Goal: Task Accomplishment & Management: Complete application form

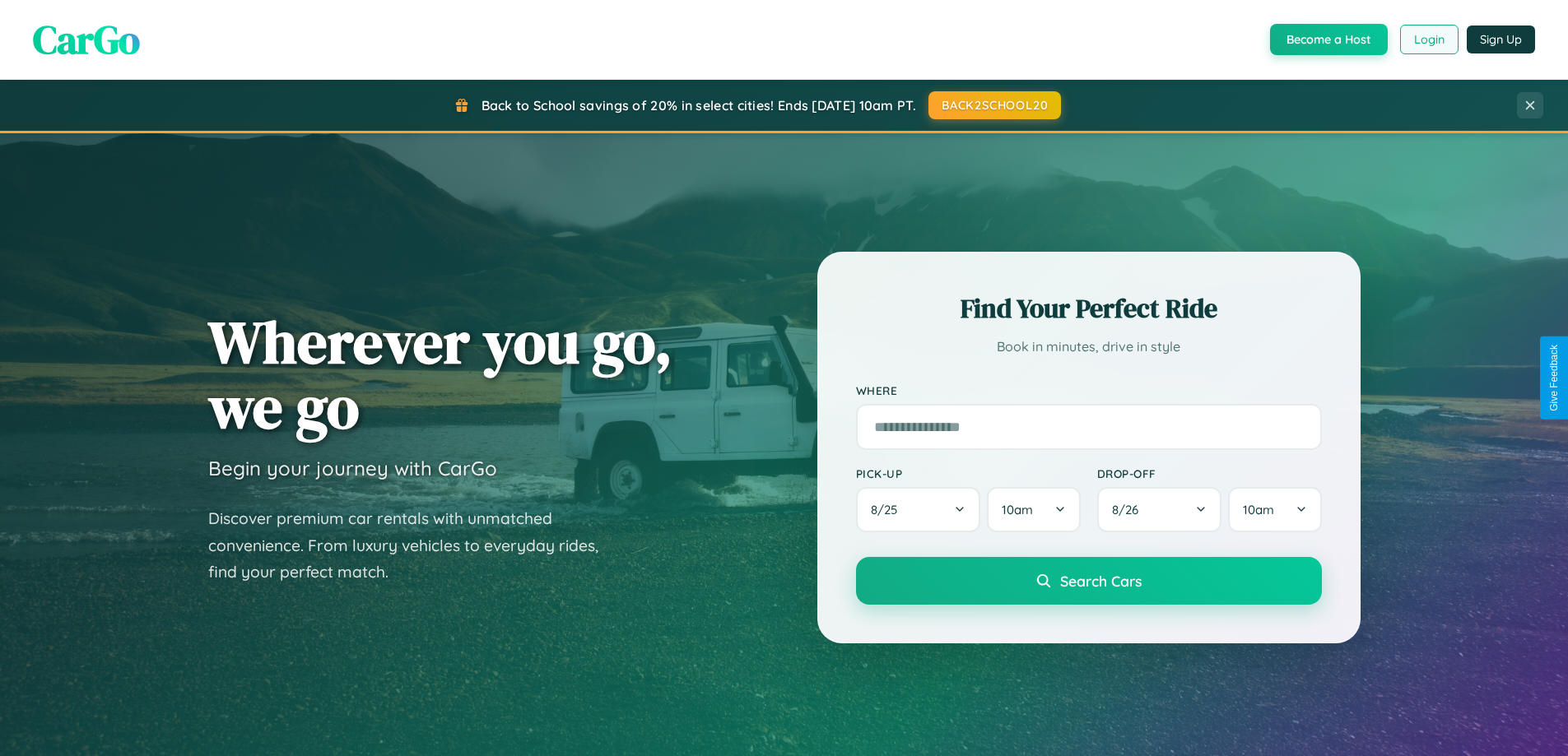
click at [1428, 39] on button "Login" at bounding box center [1429, 39] width 58 height 30
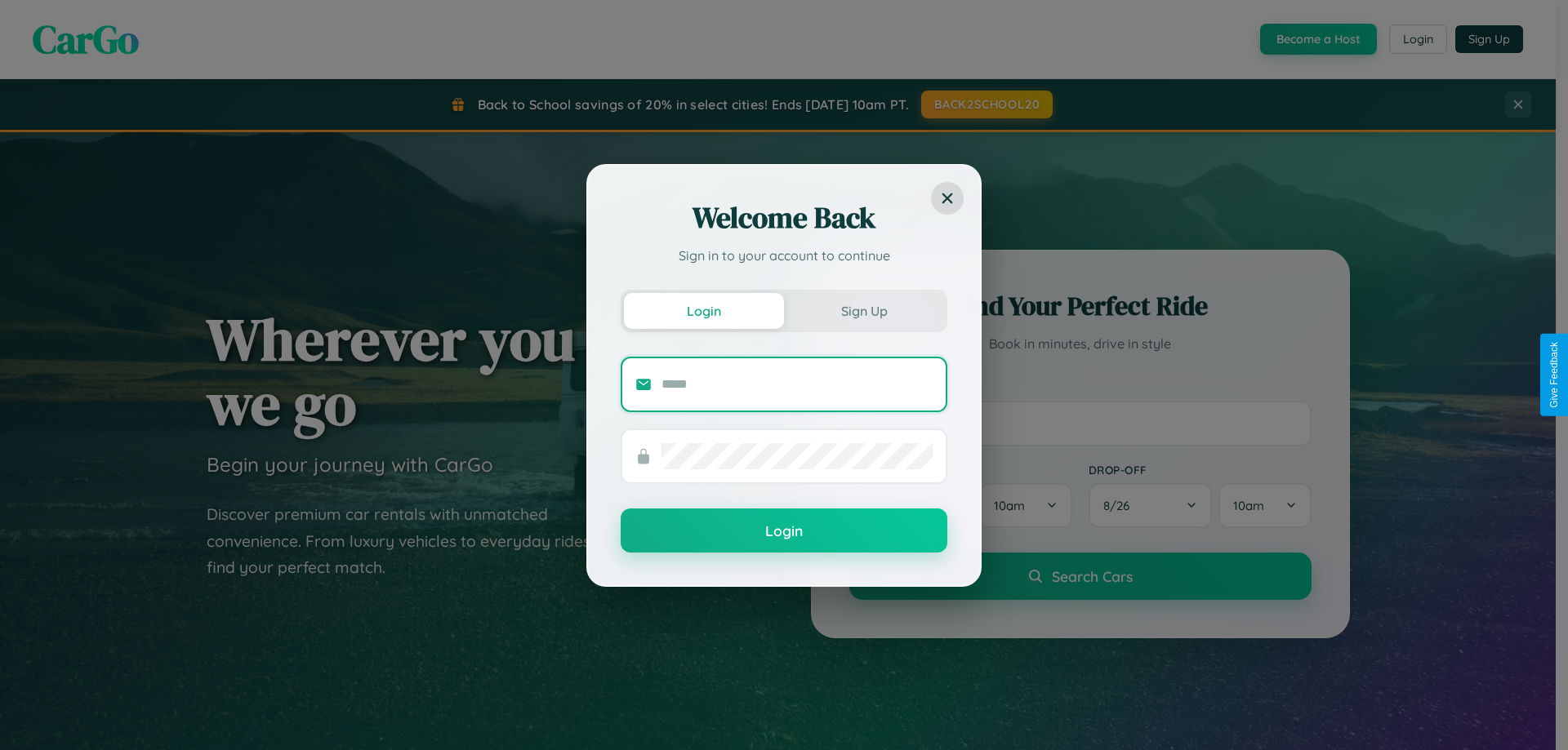
click at [797, 384] on input "text" at bounding box center [797, 384] width 271 height 26
type input "**********"
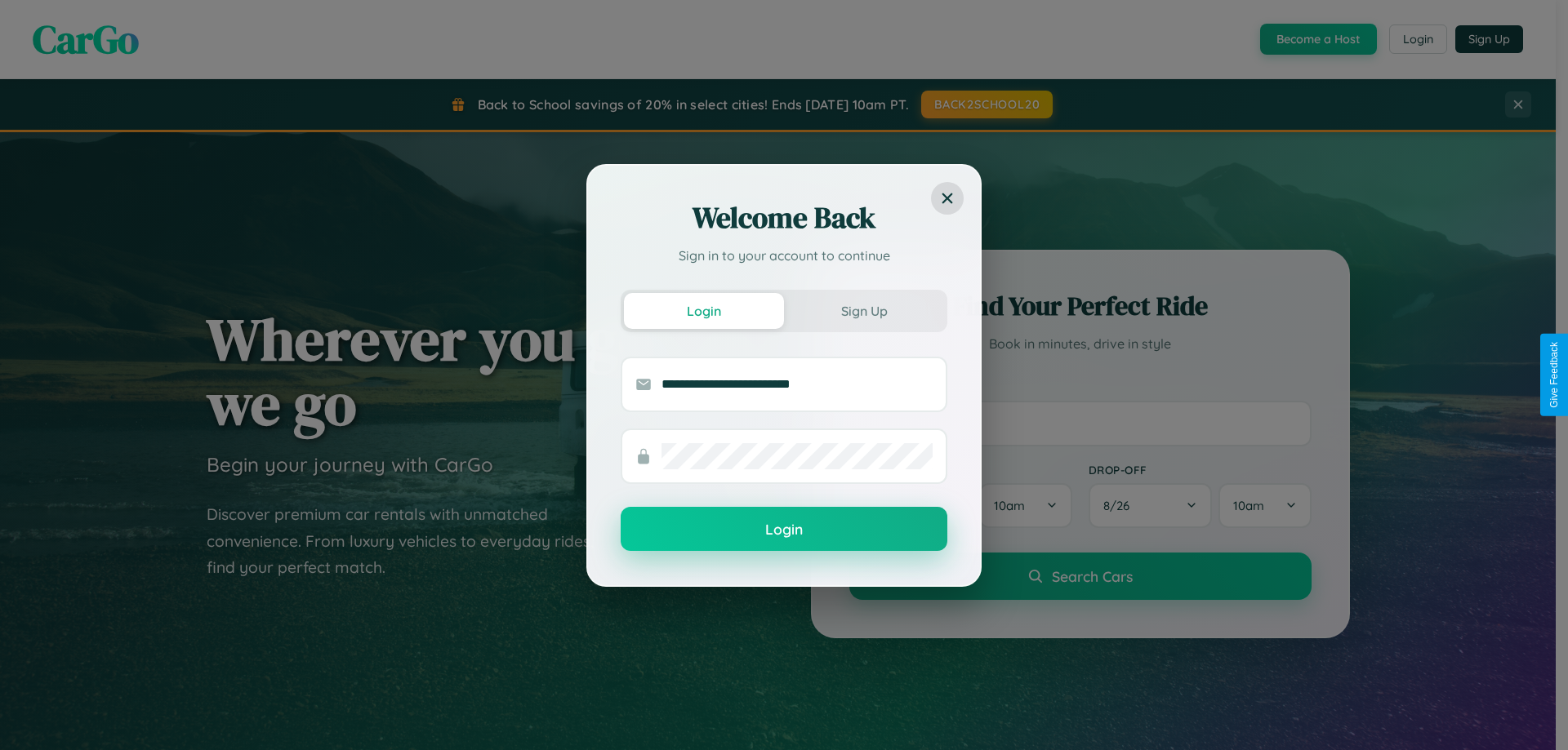
click at [784, 530] on button "Login" at bounding box center [784, 529] width 327 height 44
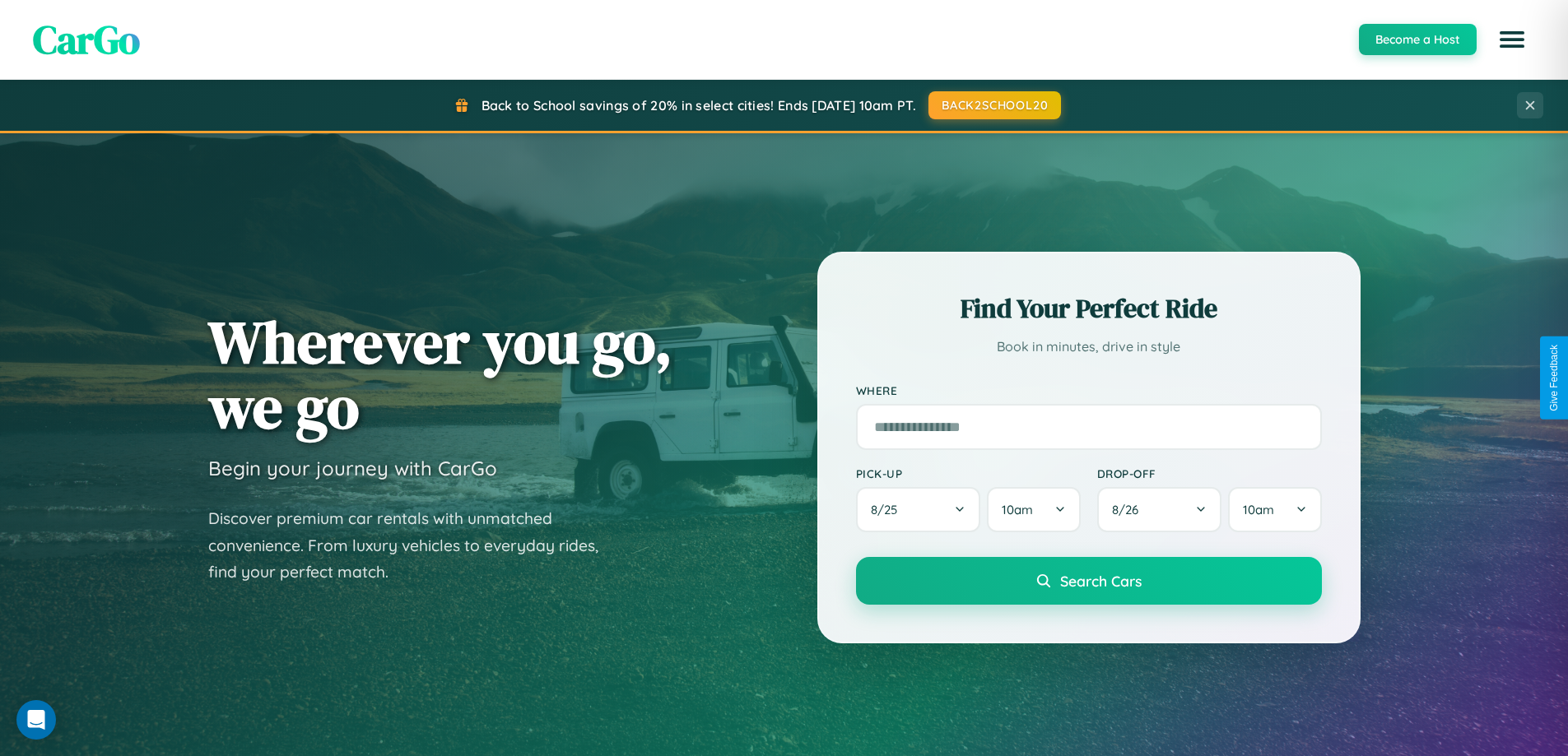
scroll to position [710, 0]
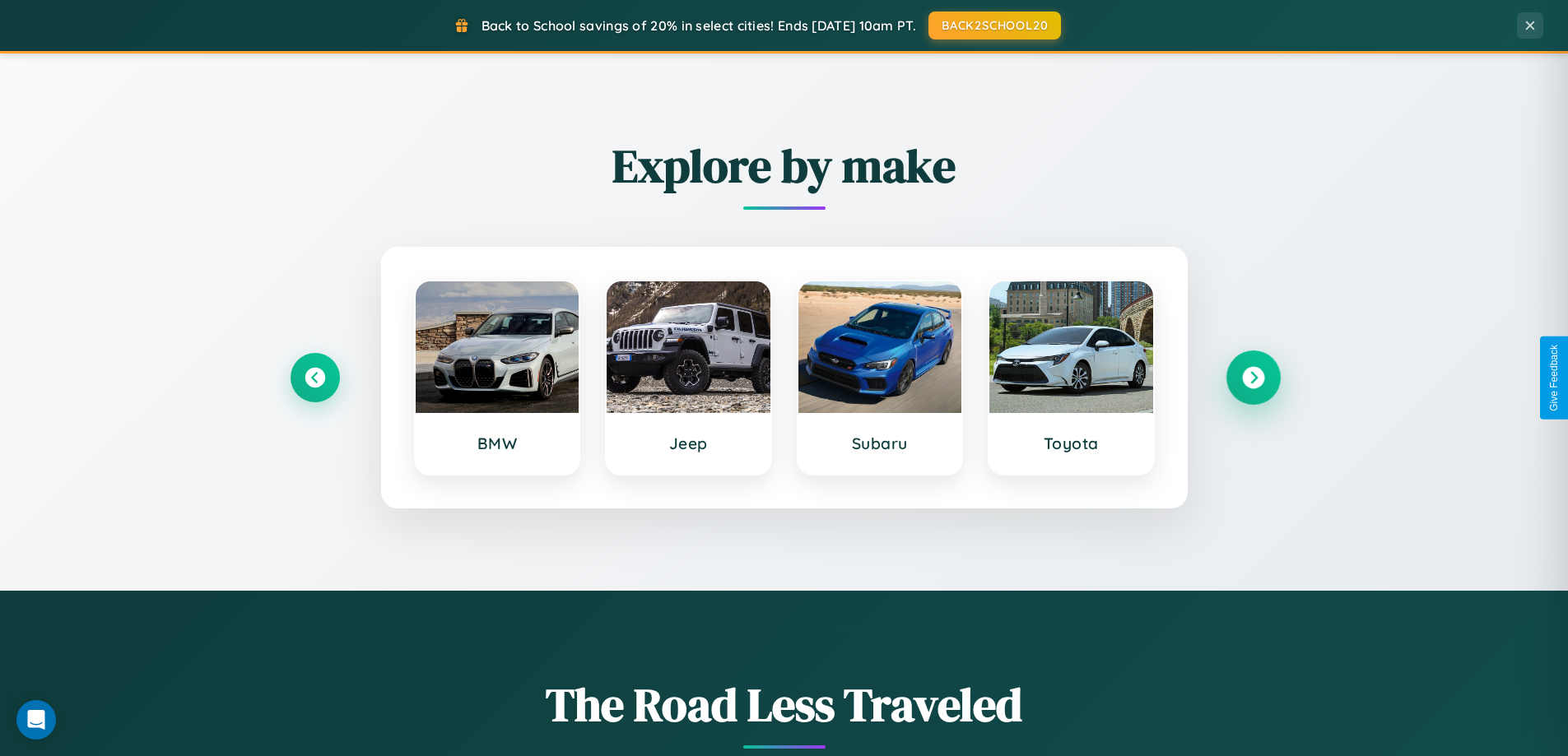
click at [1253, 378] on icon at bounding box center [1253, 378] width 22 height 22
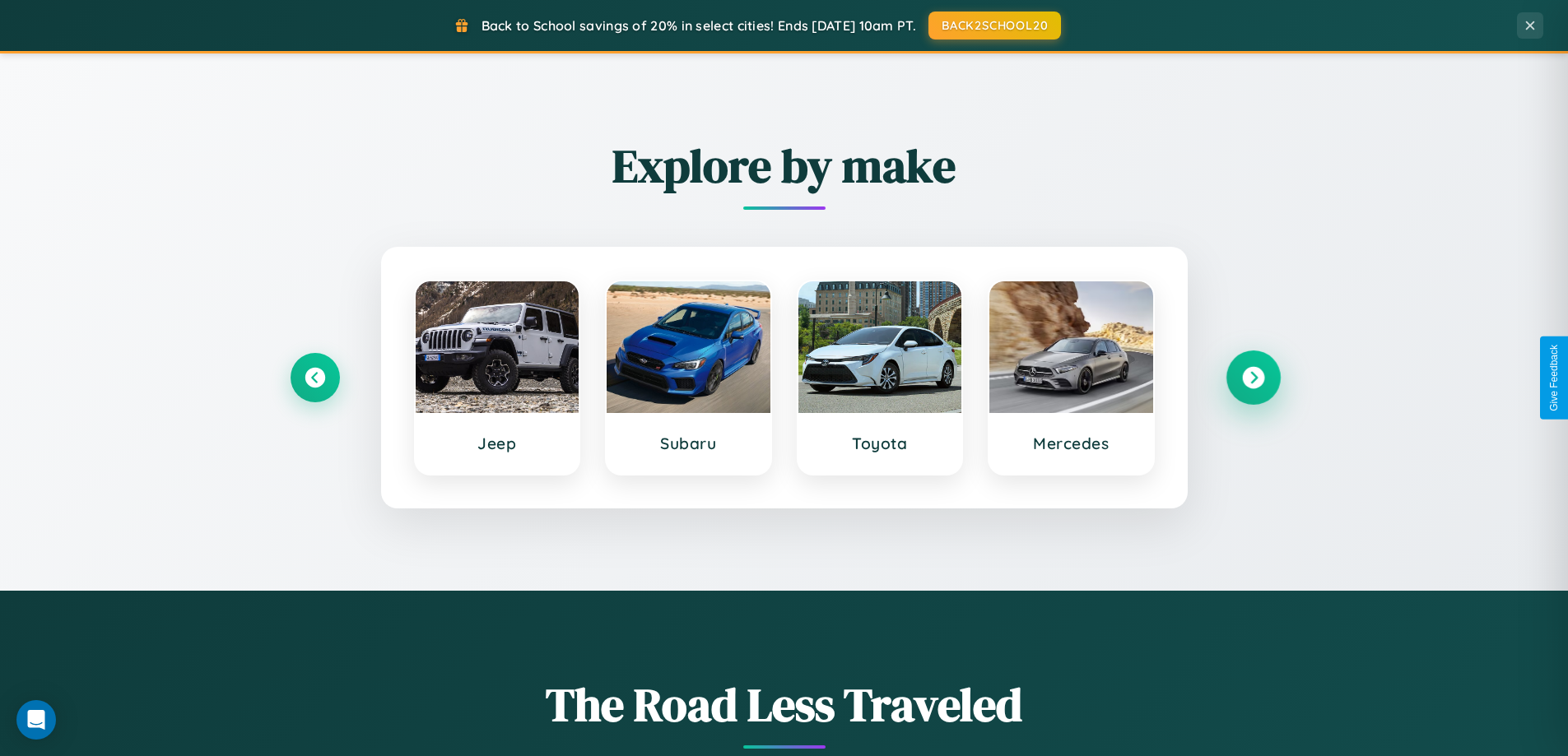
click at [1253, 378] on icon at bounding box center [1253, 378] width 22 height 22
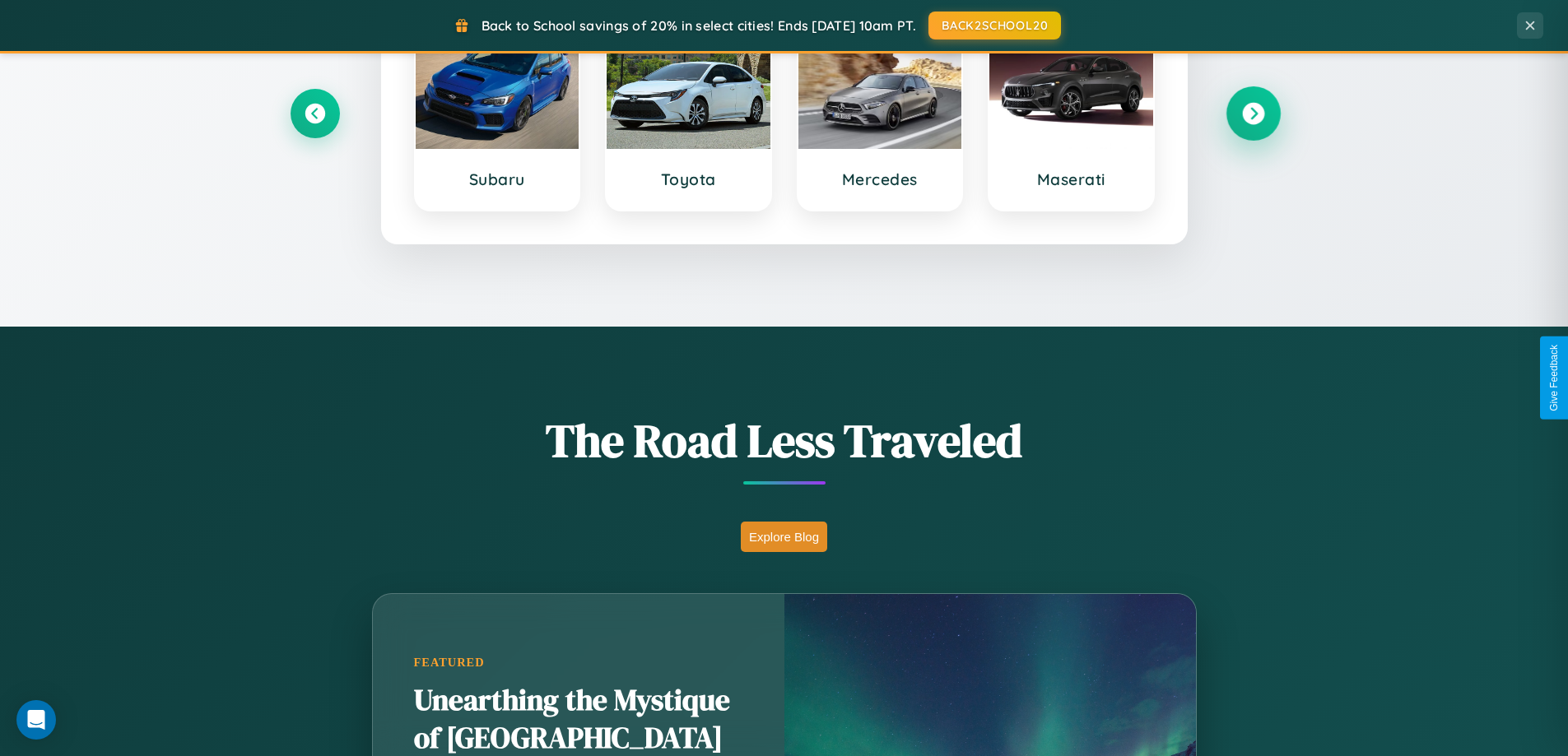
scroll to position [1132, 0]
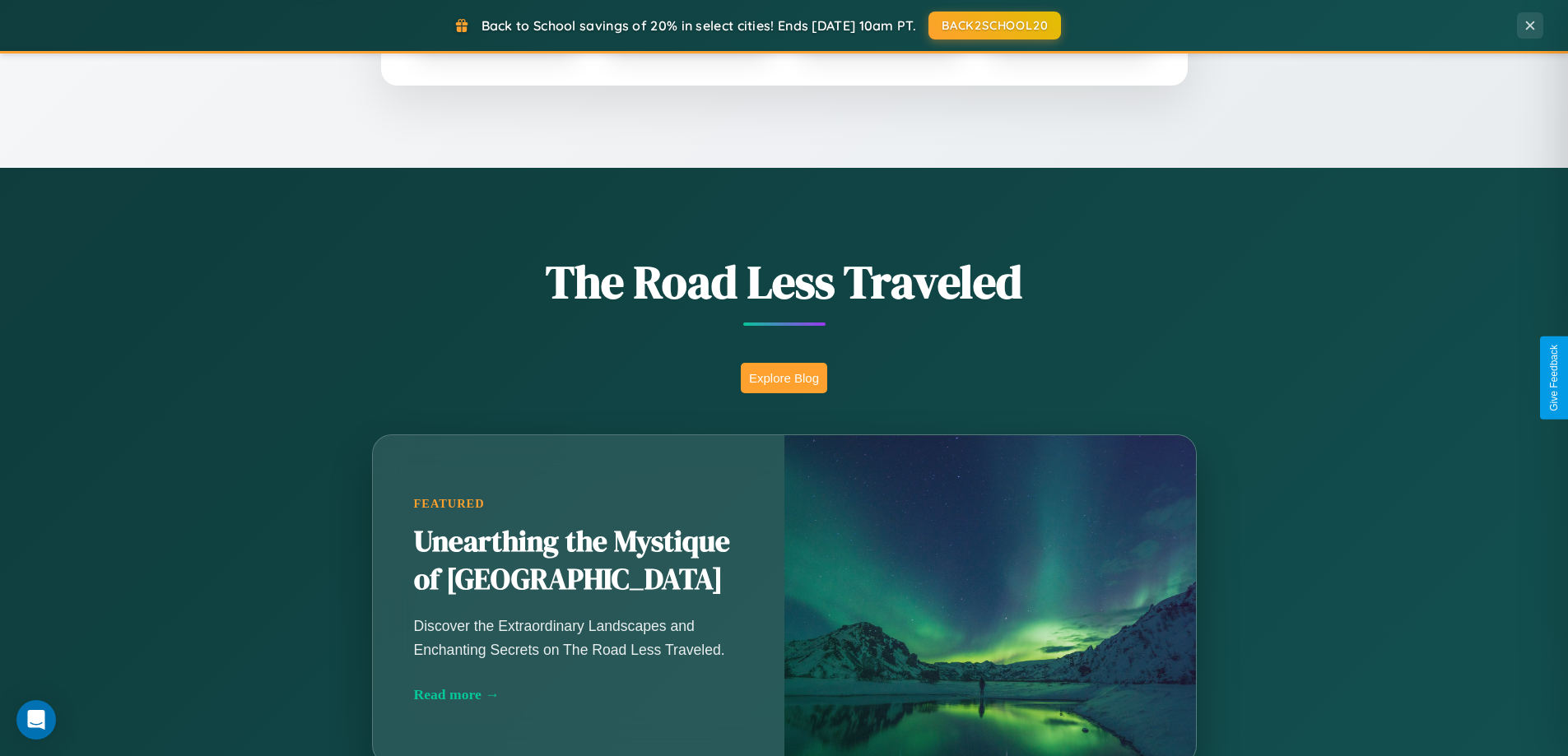
click at [784, 378] on button "Explore Blog" at bounding box center [784, 378] width 87 height 31
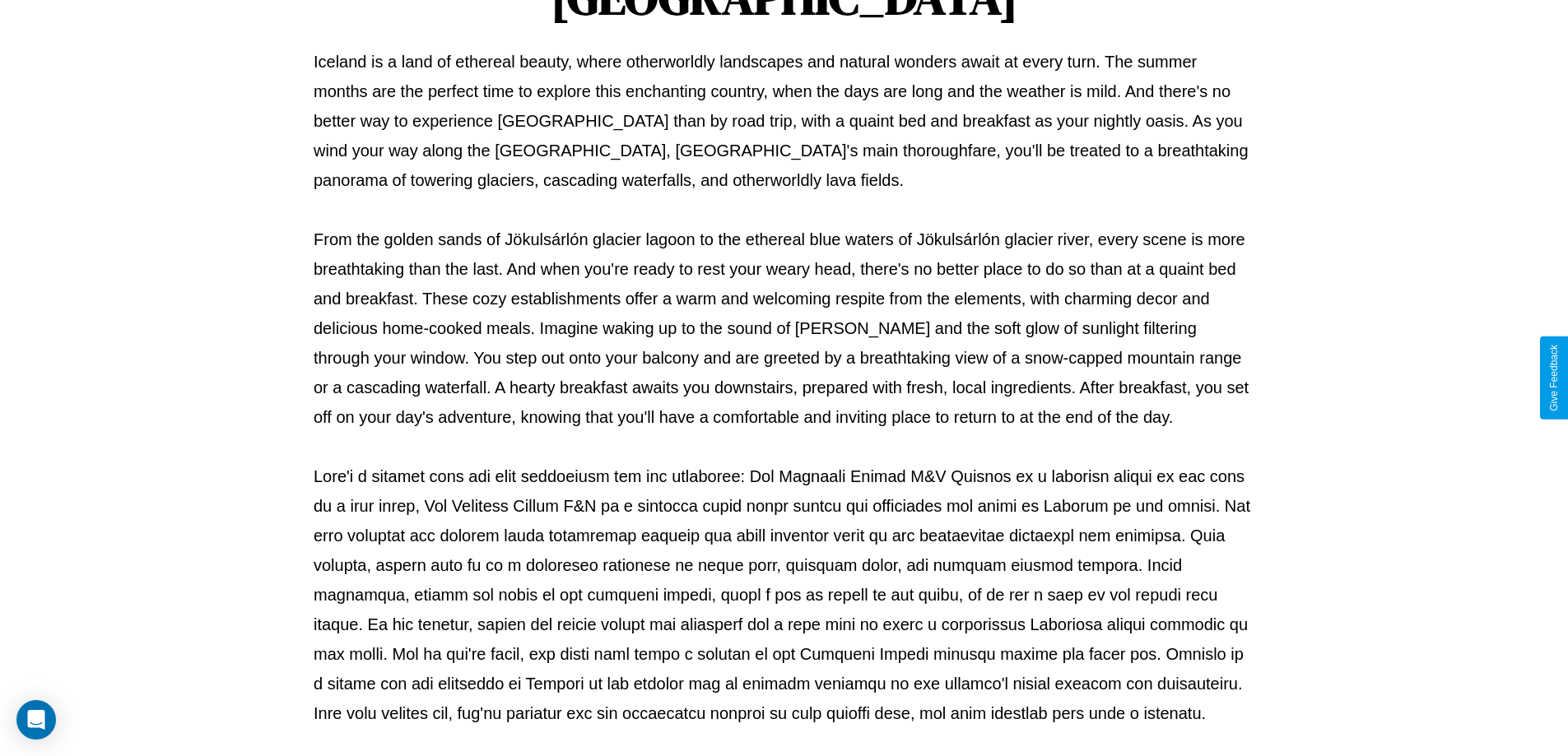
scroll to position [532, 0]
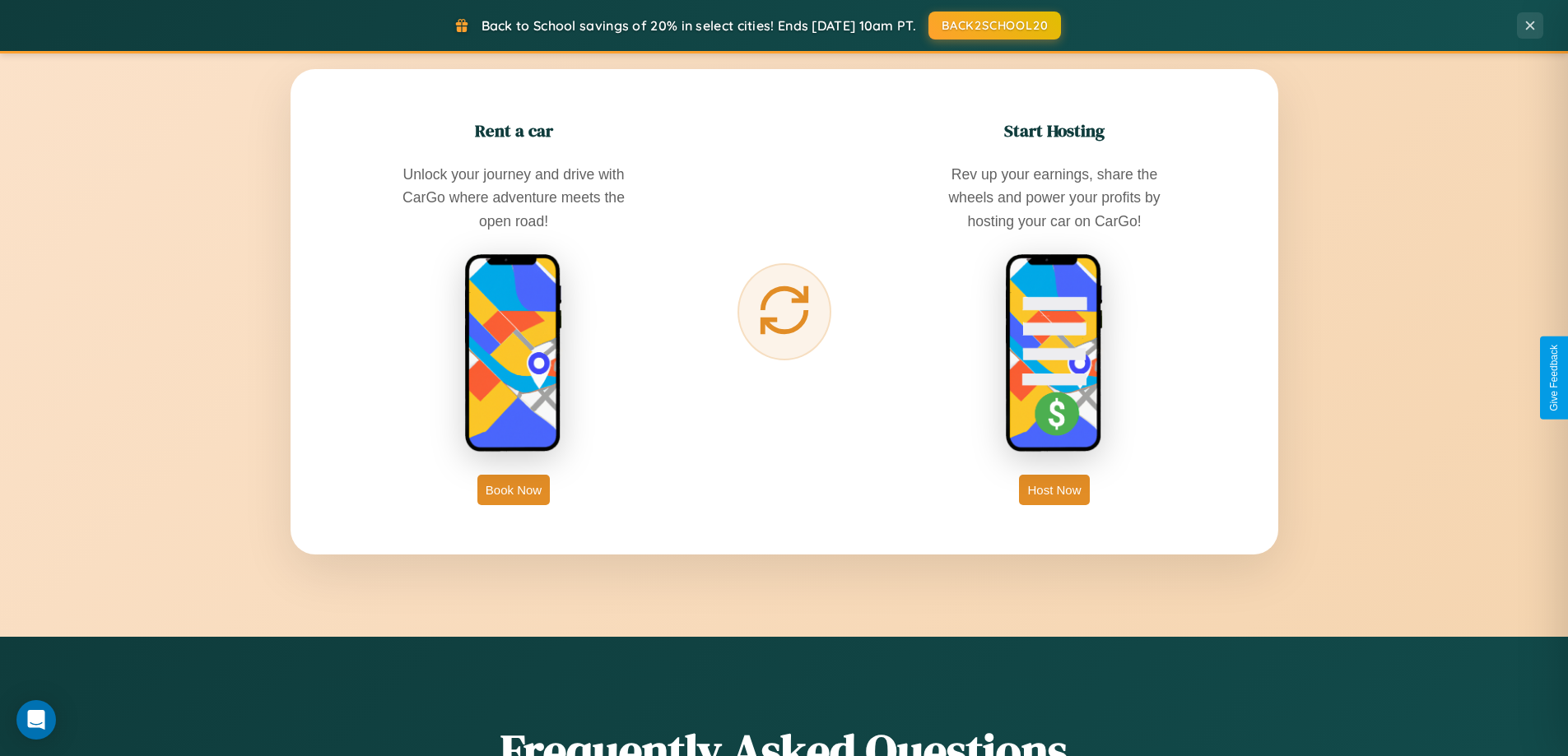
scroll to position [2643, 0]
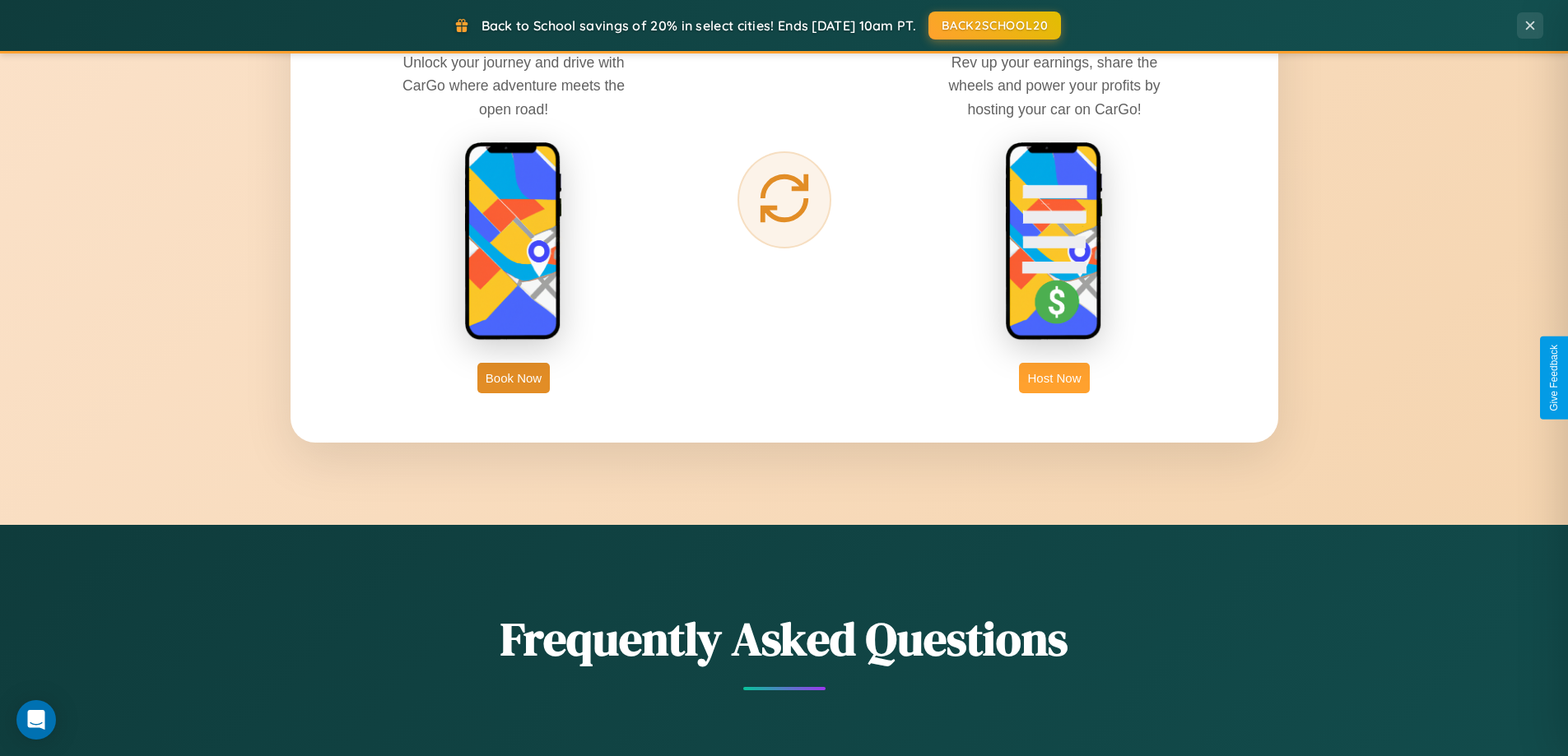
click at [1054, 378] on button "Host Now" at bounding box center [1054, 378] width 70 height 31
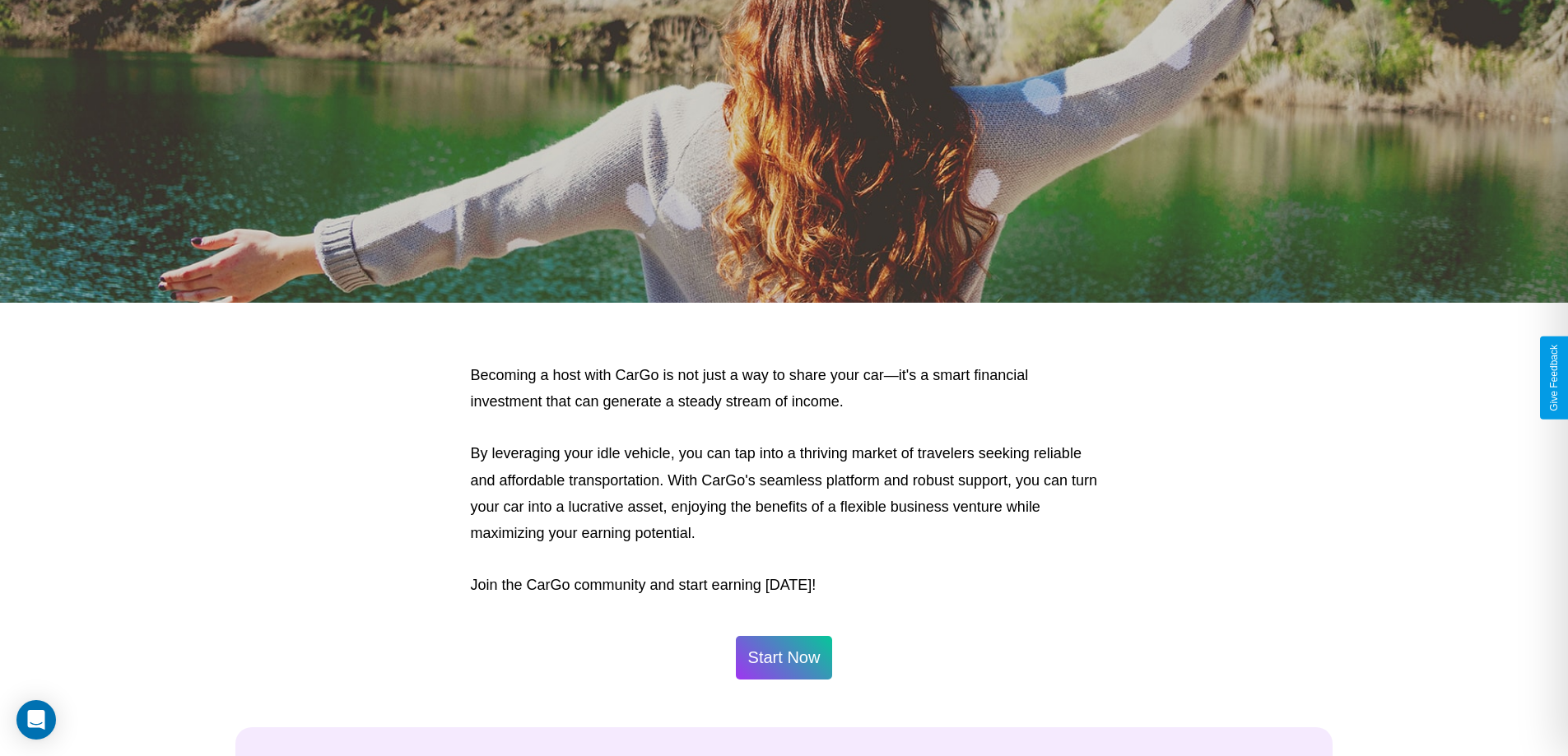
scroll to position [2224, 0]
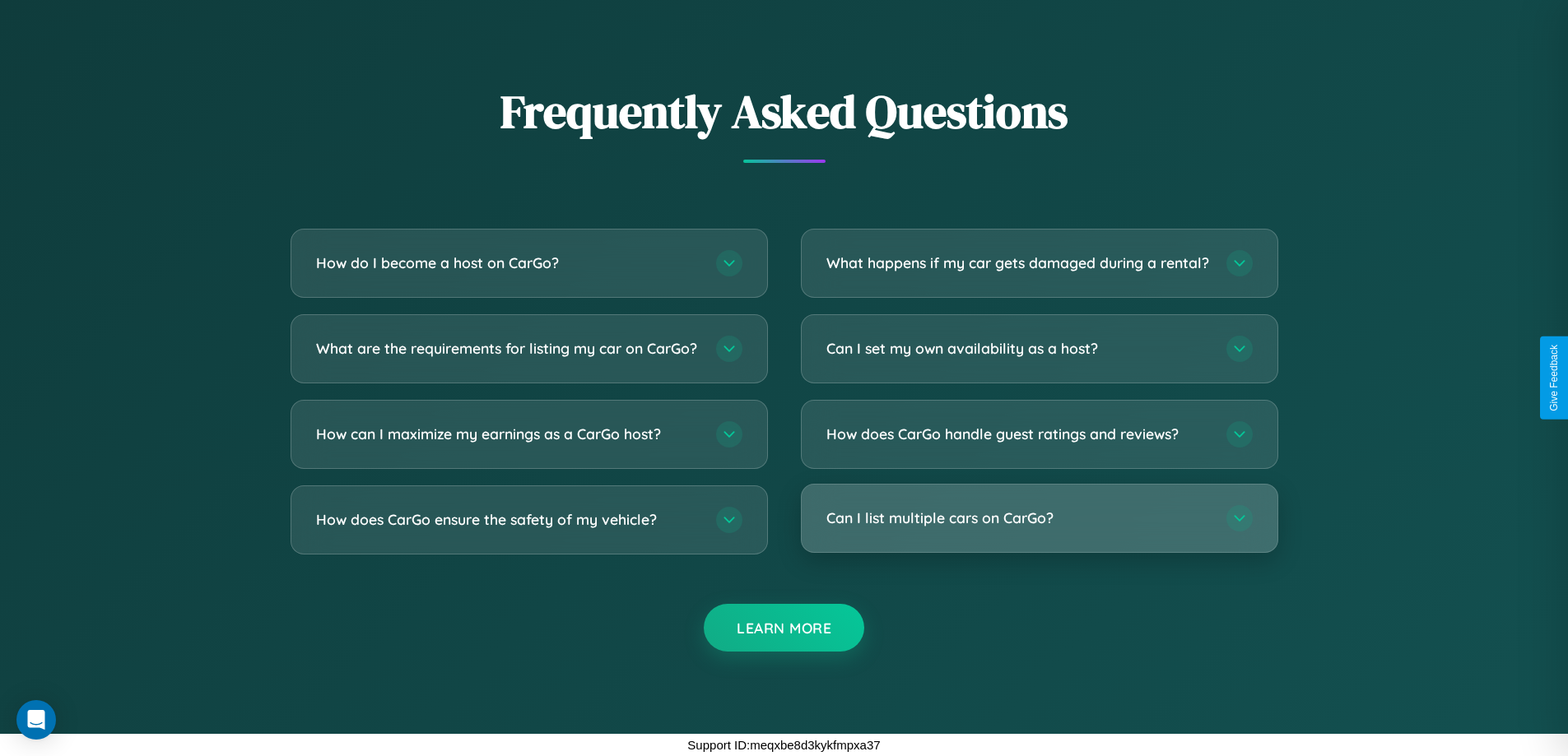
click at [1039, 519] on h3 "Can I list multiple cars on CarGo?" at bounding box center [1018, 518] width 383 height 21
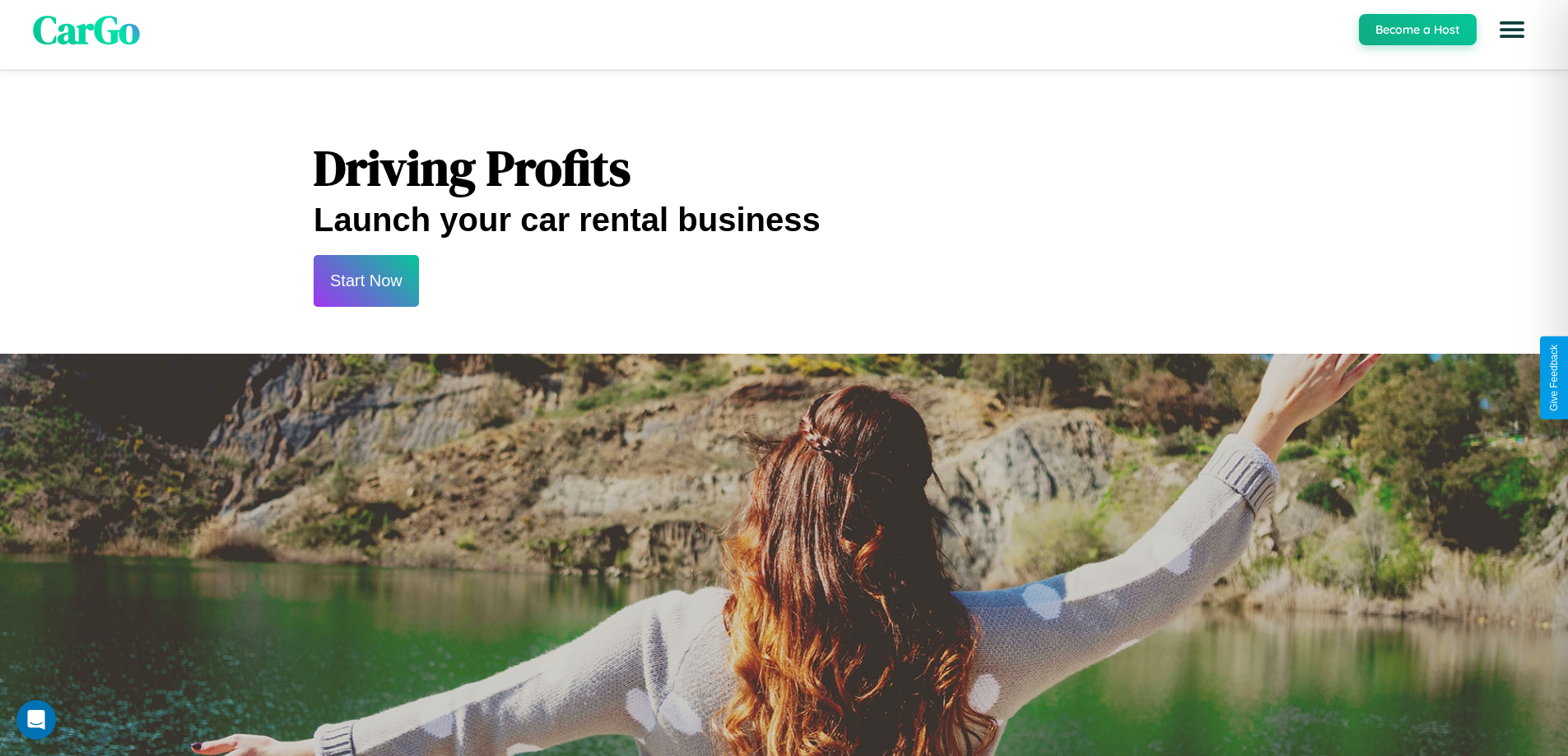
scroll to position [0, 0]
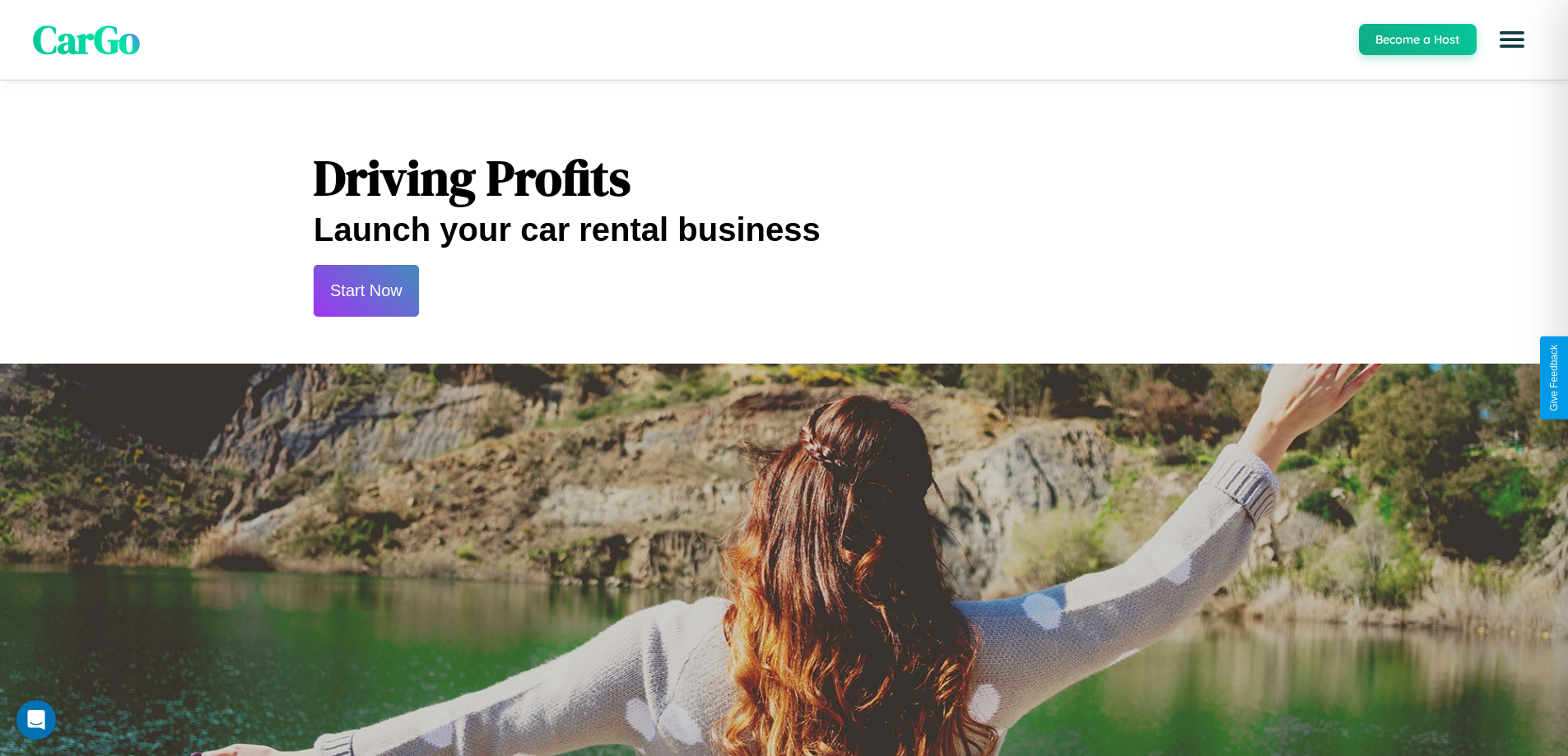
click at [365, 291] on button "Start Now" at bounding box center [366, 291] width 105 height 51
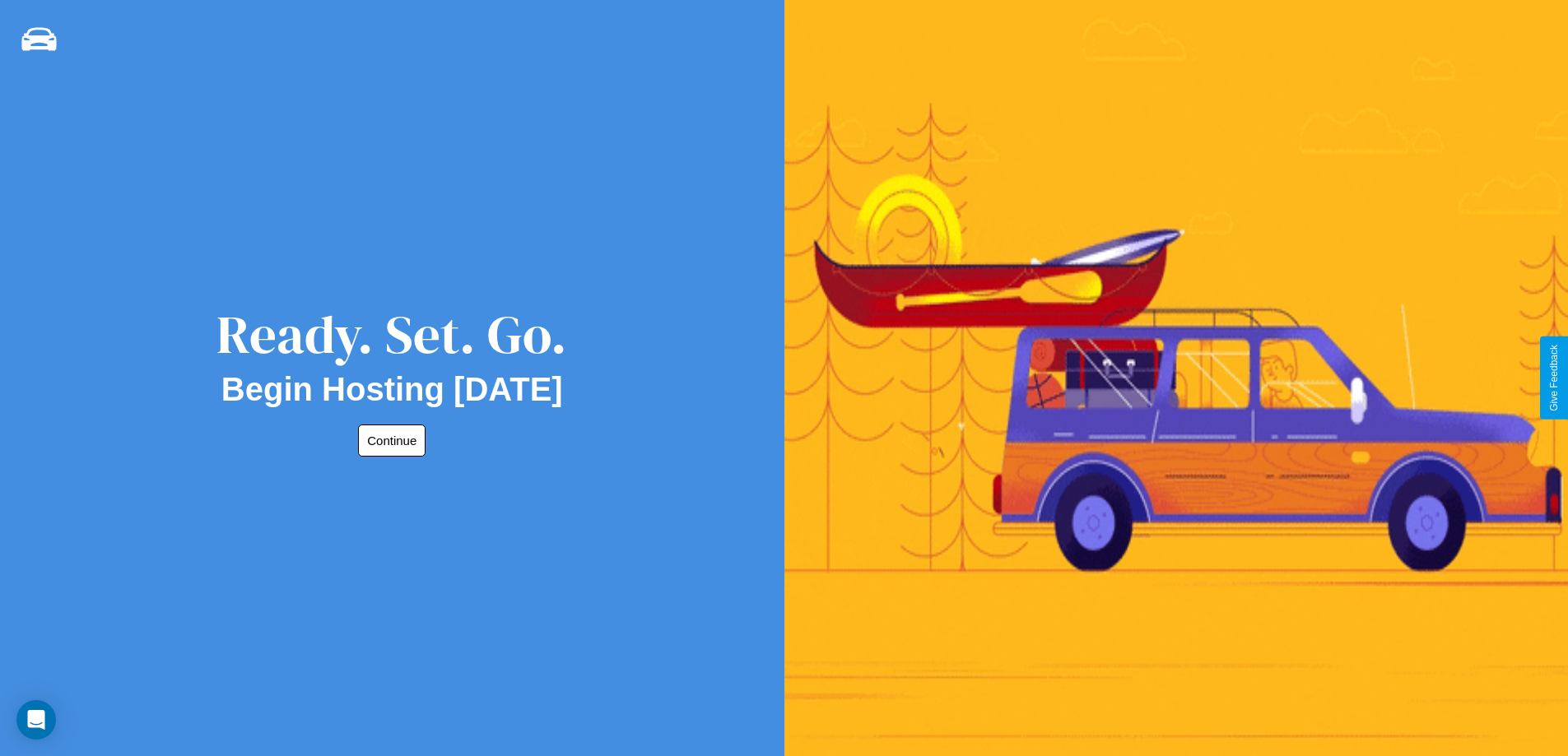
click at [388, 441] on button "Continue" at bounding box center [392, 440] width 68 height 32
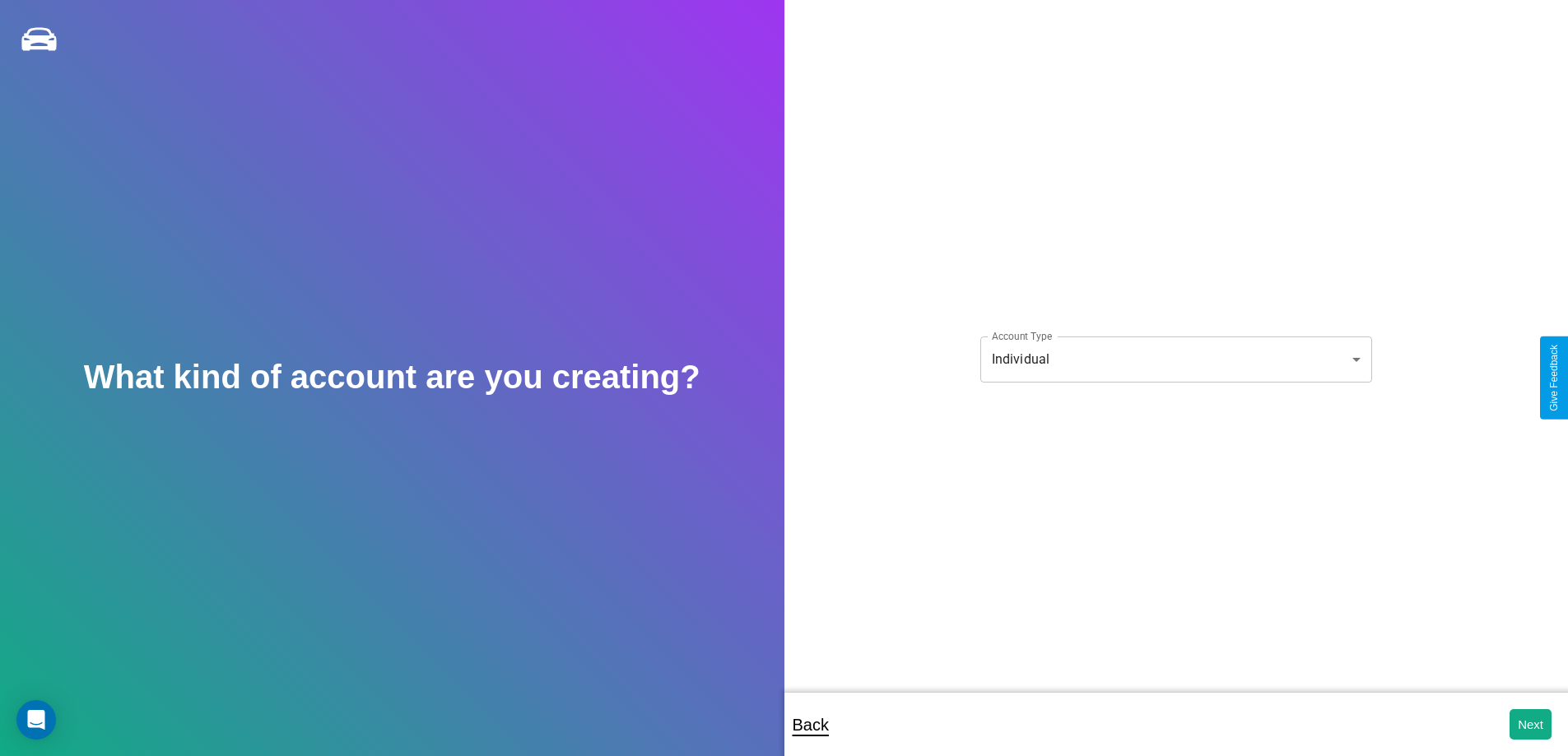
click at [1175, 359] on body "**********" at bounding box center [784, 389] width 1568 height 778
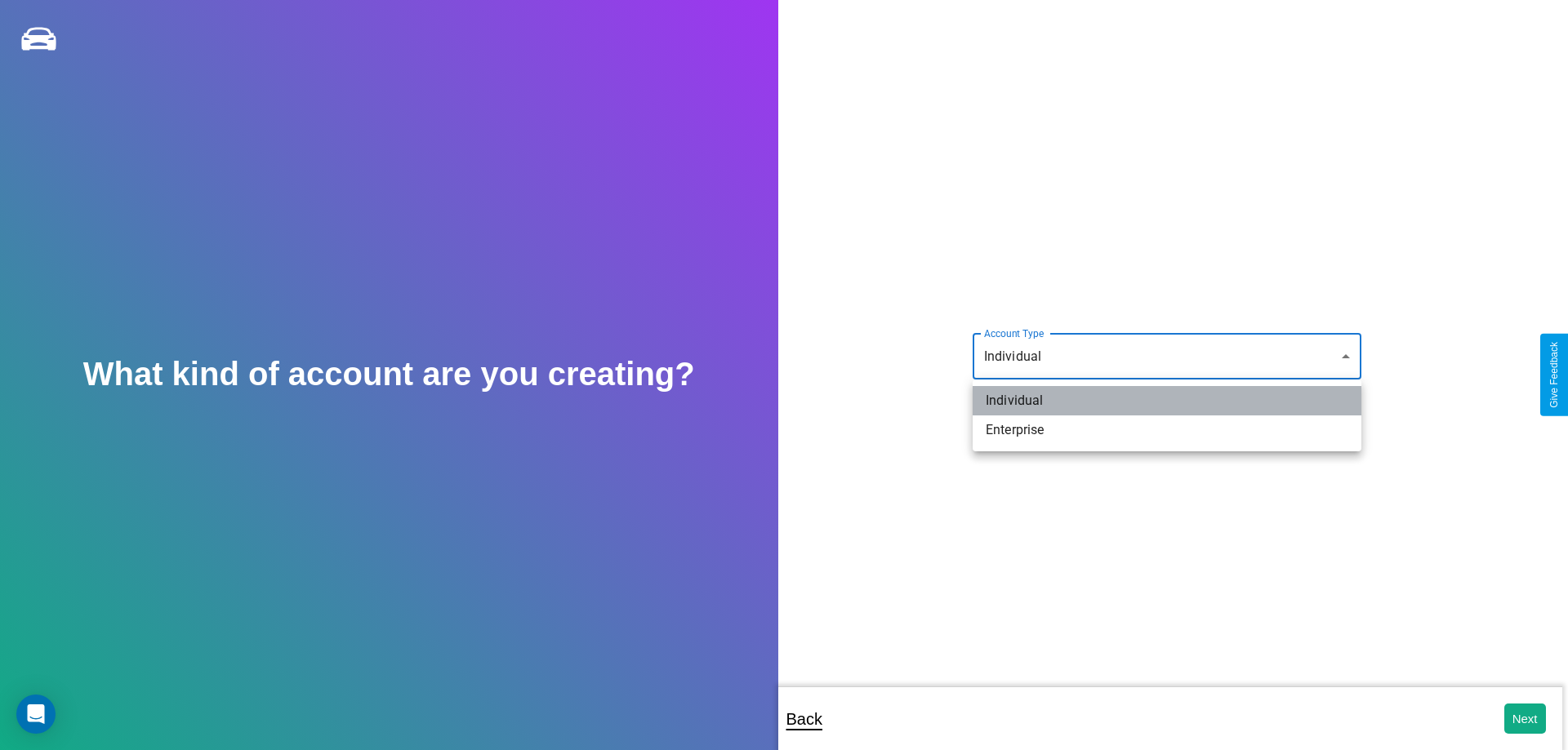
click at [1167, 401] on li "Individual" at bounding box center [1166, 401] width 389 height 30
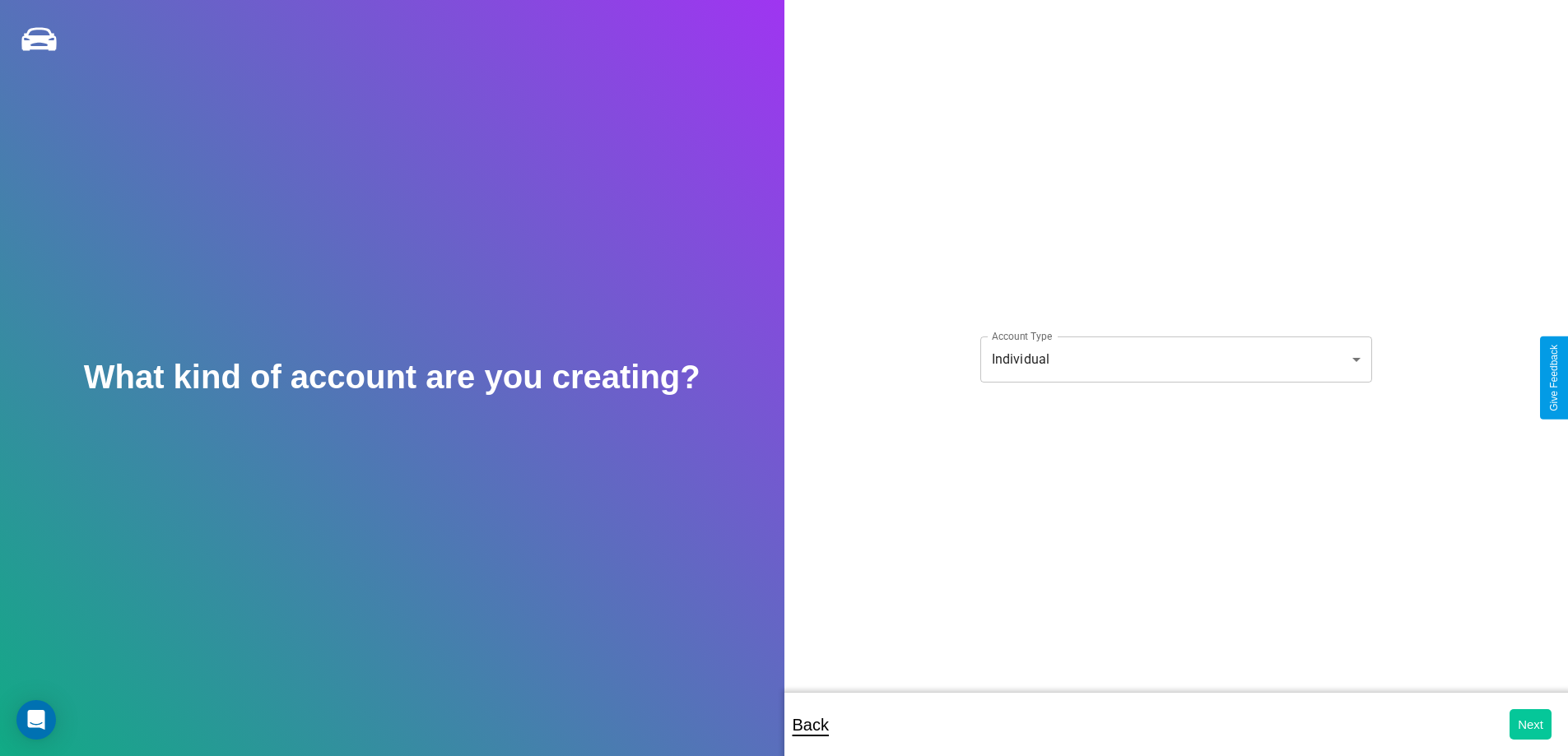
click at [1530, 724] on button "Next" at bounding box center [1530, 725] width 42 height 31
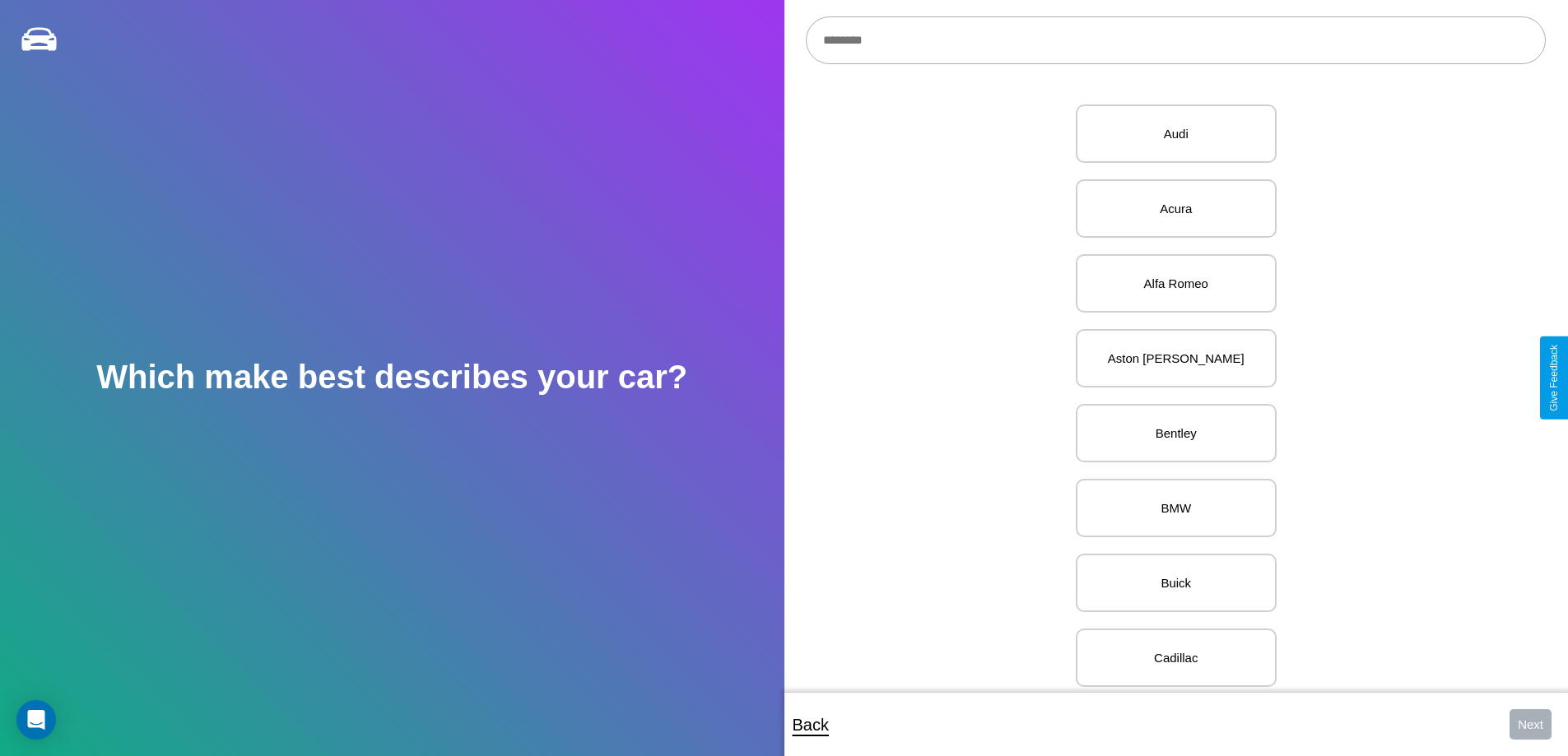
click at [1175, 40] on input "text" at bounding box center [1175, 40] width 740 height 48
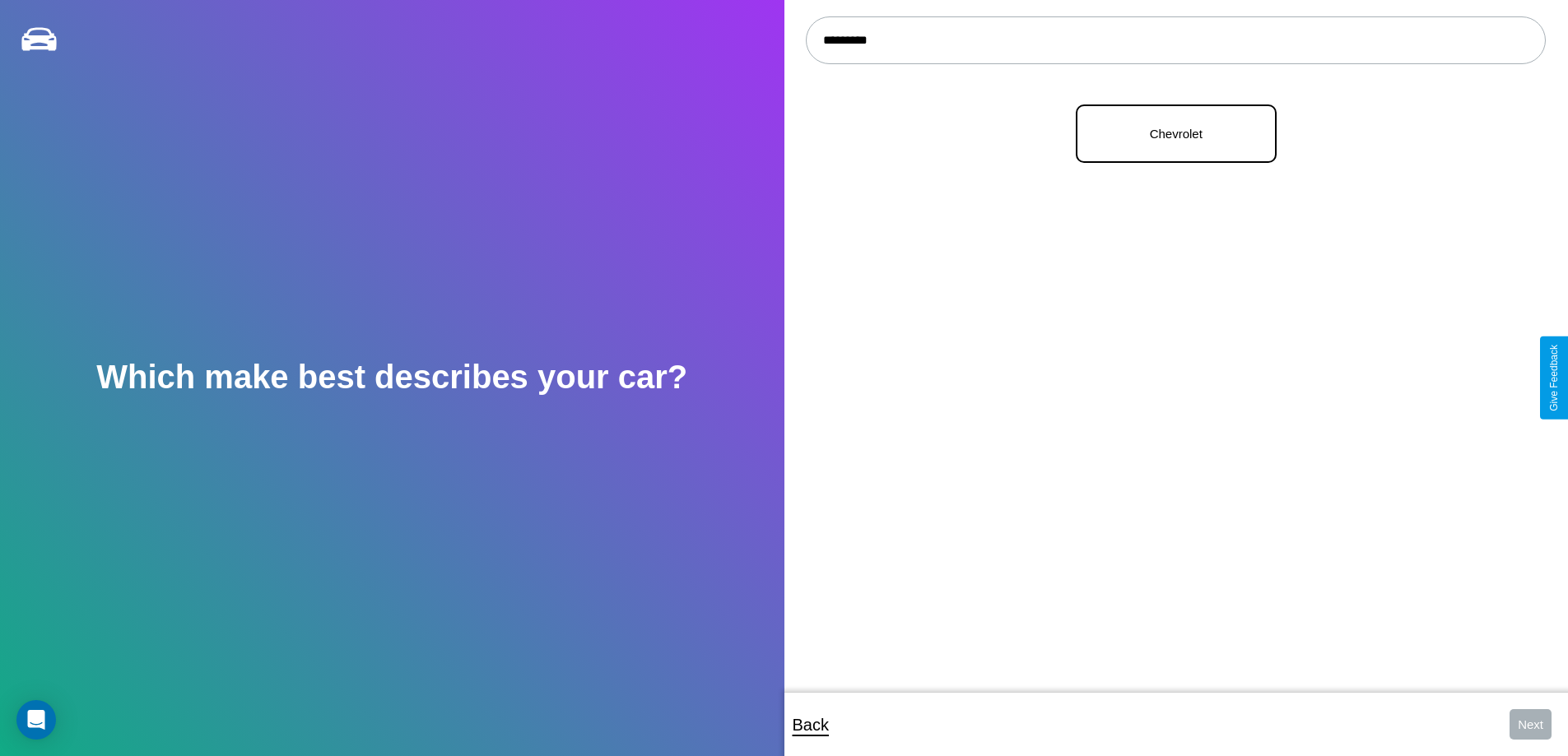
type input "*********"
click at [1169, 134] on p "Chevrolet" at bounding box center [1176, 134] width 165 height 22
click at [1530, 724] on button "Next" at bounding box center [1530, 725] width 42 height 31
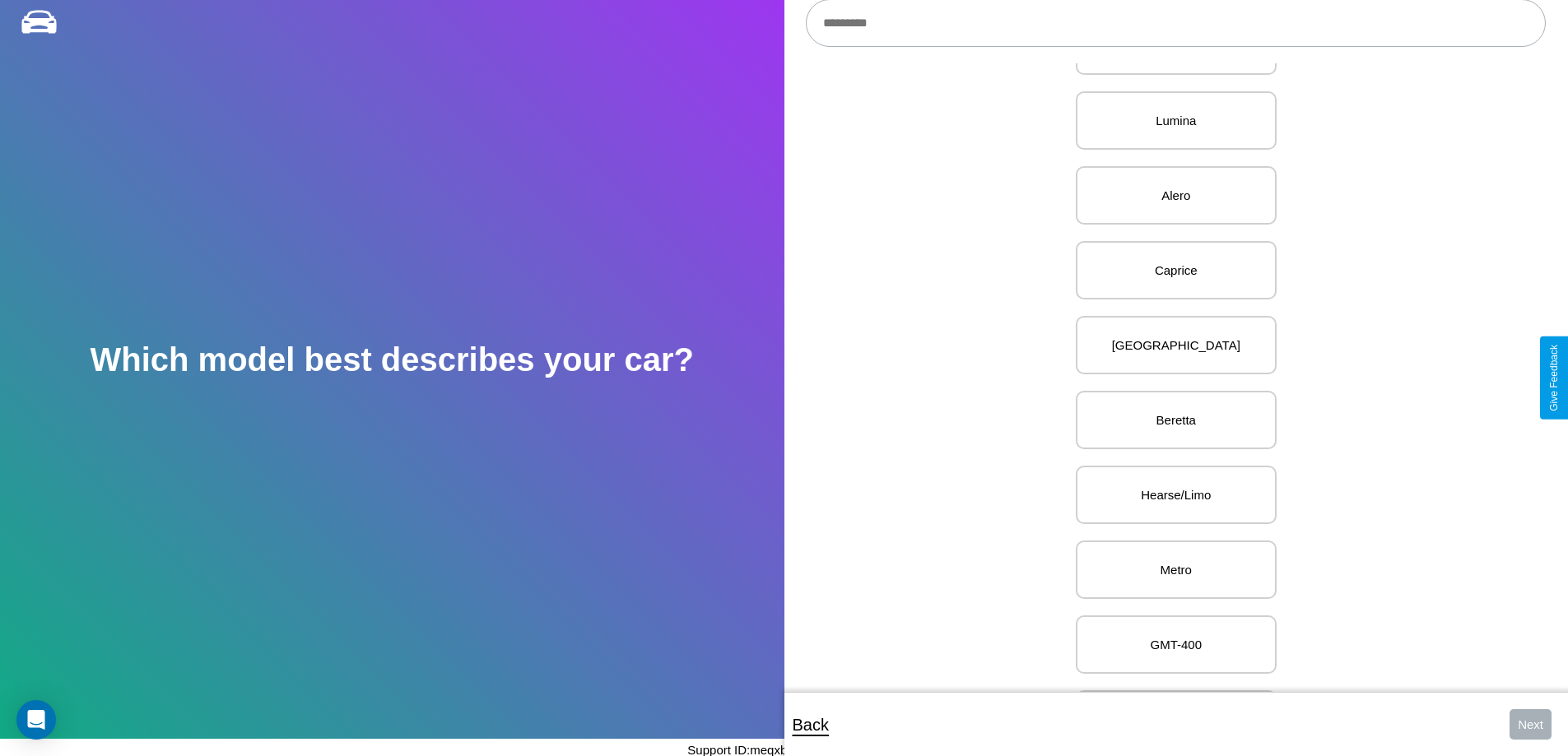
scroll to position [3783, 0]
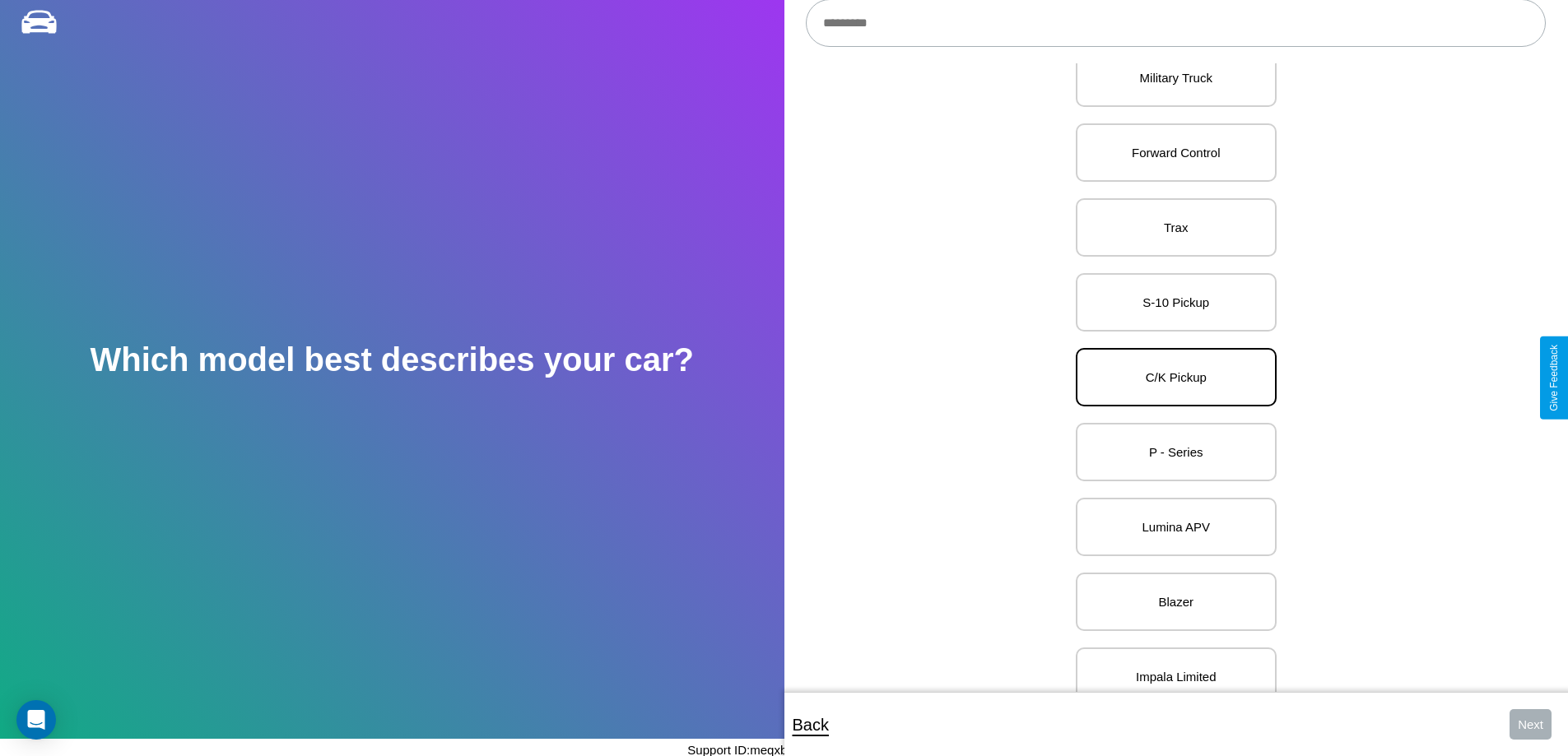
click at [1169, 378] on p "C/K Pickup" at bounding box center [1176, 377] width 165 height 22
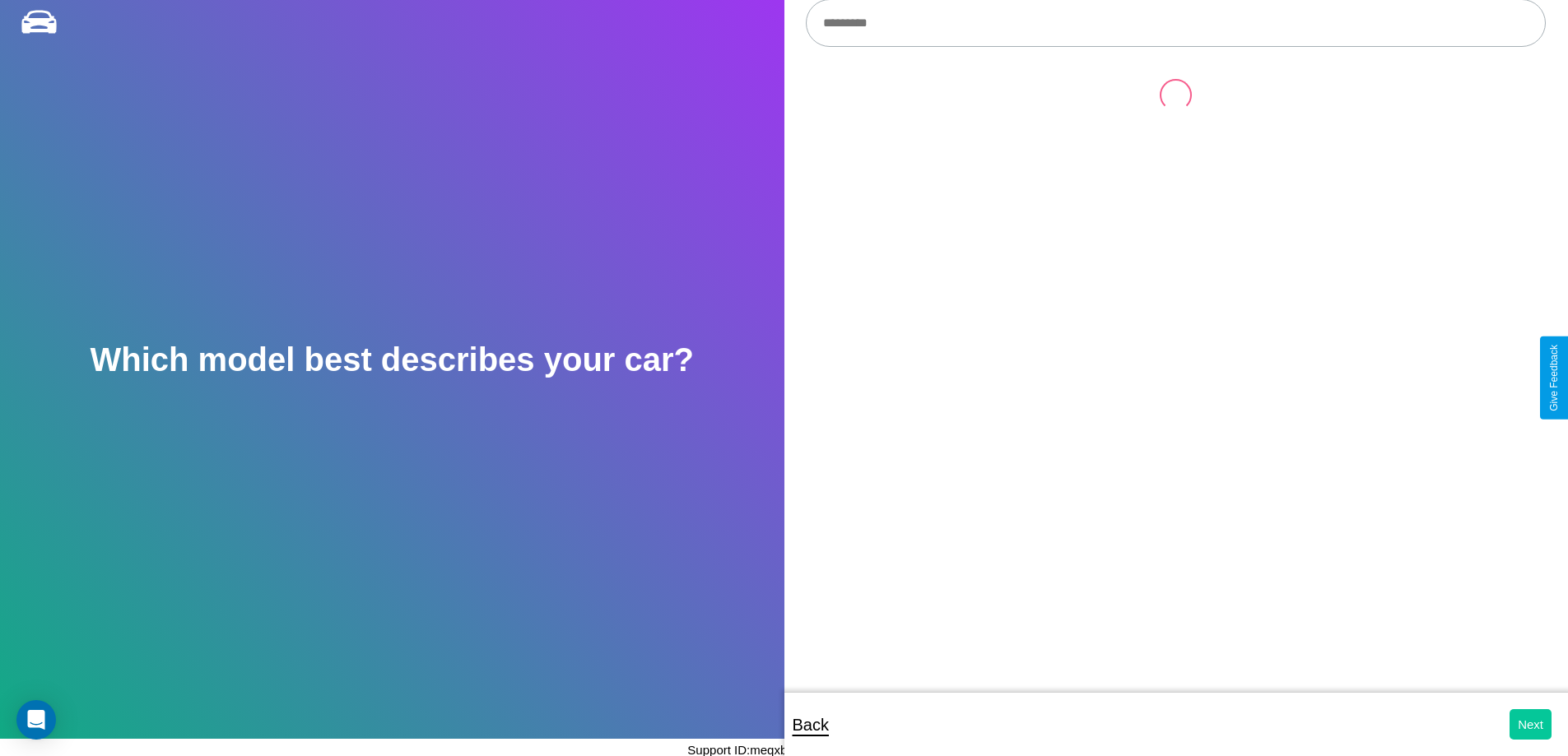
scroll to position [0, 0]
click at [1530, 724] on button "Next" at bounding box center [1530, 725] width 42 height 31
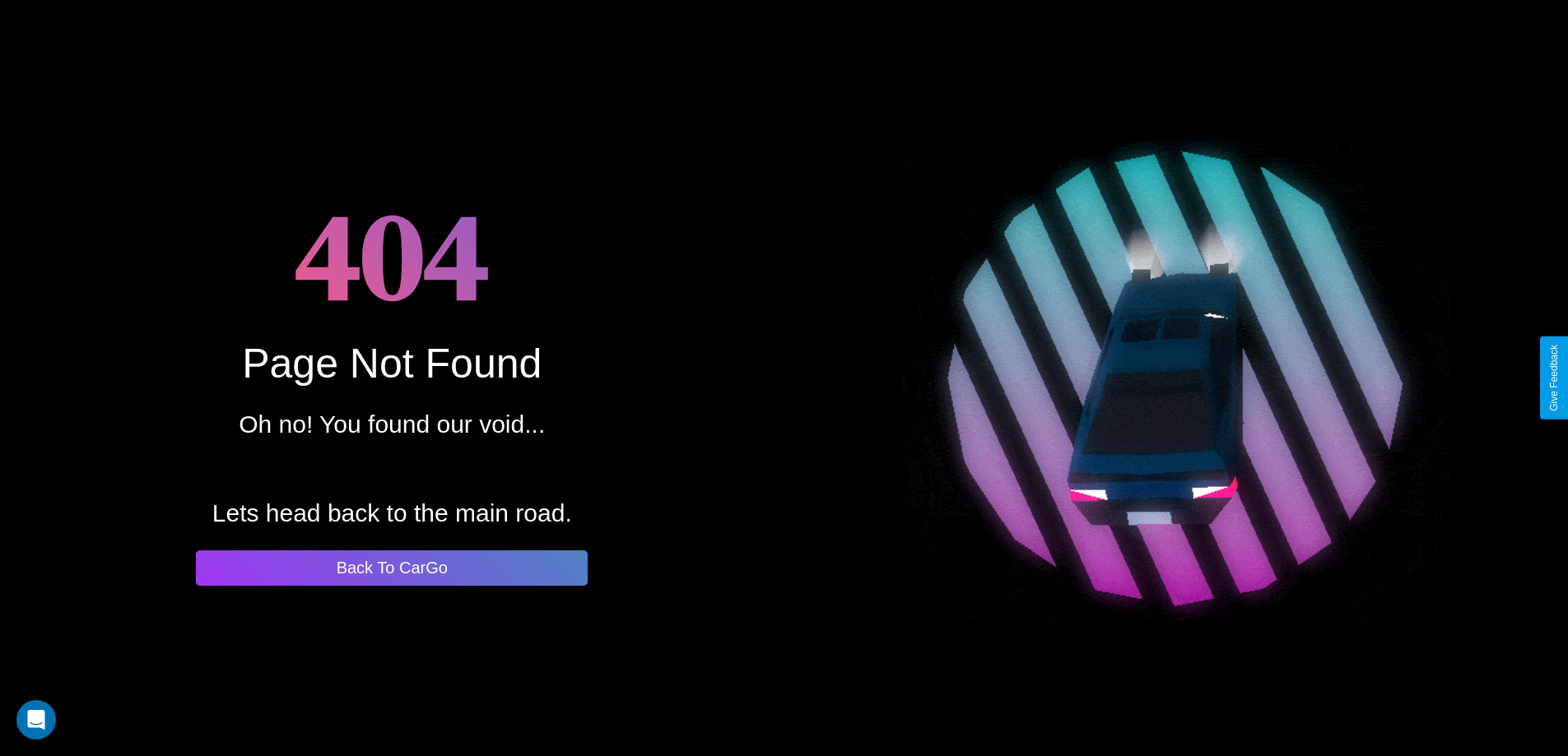
click at [392, 567] on button "Back To CarGo" at bounding box center [391, 567] width 392 height 35
